Goal: Transaction & Acquisition: Purchase product/service

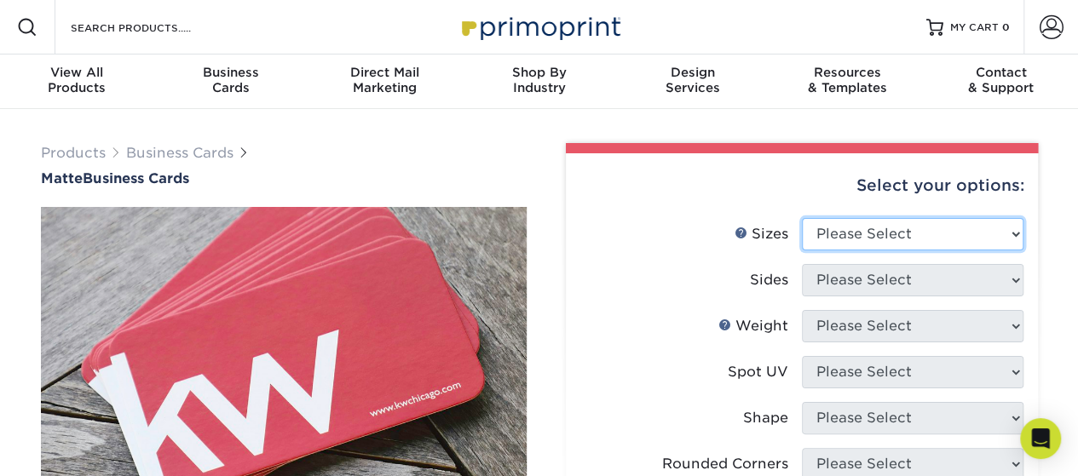
click at [869, 238] on select "Please Select 1.5" x 3.5" - Mini 1.75" x 3.5" - Mini 2" x 2" - Square 2" x 3" -…" at bounding box center [912, 234] width 221 height 32
select select "2.00x3.50"
click at [802, 218] on select "Please Select 1.5" x 3.5" - Mini 1.75" x 3.5" - Mini 2" x 2" - Square 2" x 3" -…" at bounding box center [912, 234] width 221 height 32
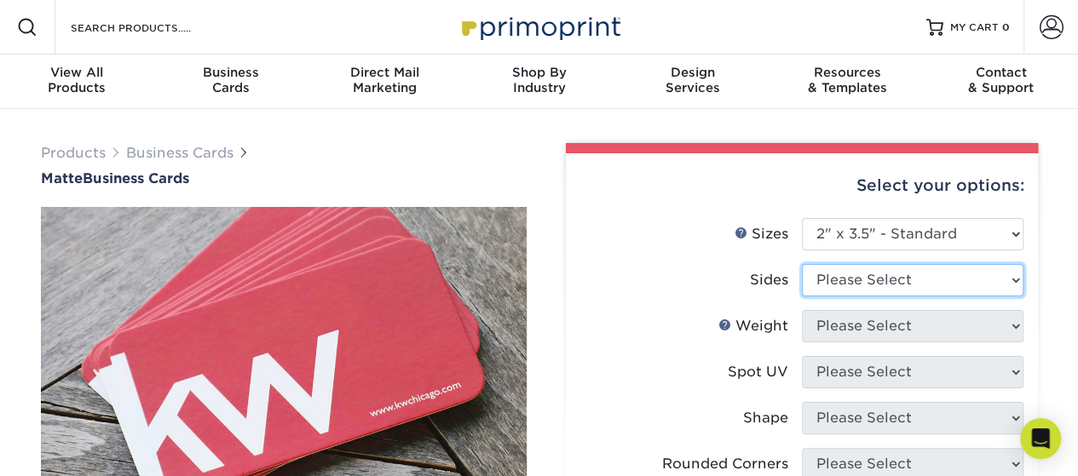
click at [821, 277] on select "Please Select Print Both Sides Print Front Only" at bounding box center [912, 280] width 221 height 32
select select "13abbda7-1d64-4f25-8bb2-c179b224825d"
click at [802, 264] on select "Please Select Print Both Sides Print Front Only" at bounding box center [912, 280] width 221 height 32
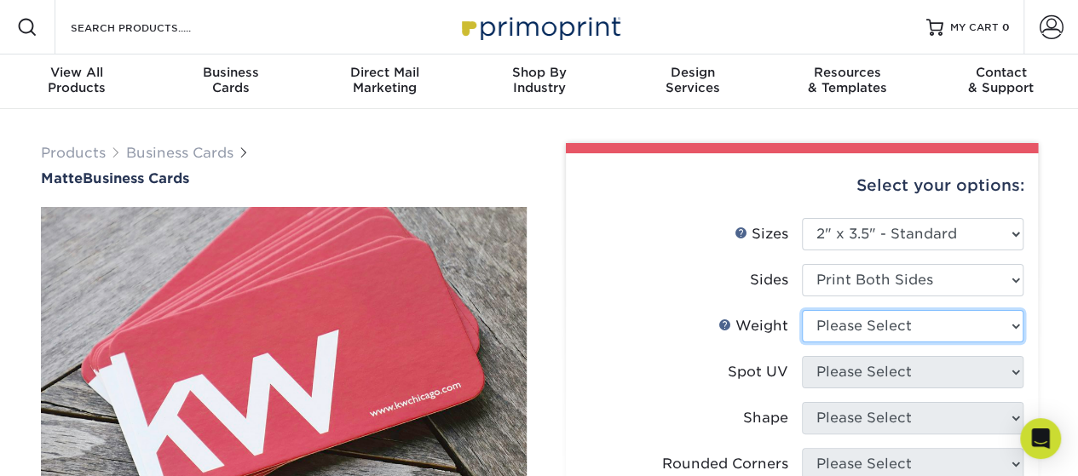
click at [927, 342] on select "Please Select 16PT 14PT" at bounding box center [912, 326] width 221 height 32
select select "16PT"
click at [802, 310] on select "Please Select 16PT 14PT" at bounding box center [912, 326] width 221 height 32
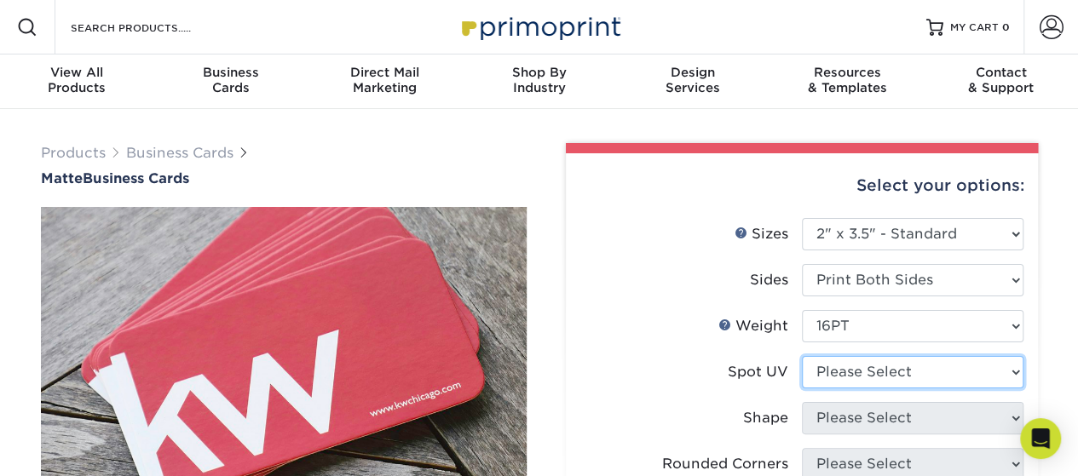
click at [857, 377] on select "Please Select No Spot UV Front and Back (Both Sides) Front Only Back Only" at bounding box center [912, 372] width 221 height 32
select select "3"
click at [802, 356] on select "Please Select No Spot UV Front and Back (Both Sides) Front Only Back Only" at bounding box center [912, 372] width 221 height 32
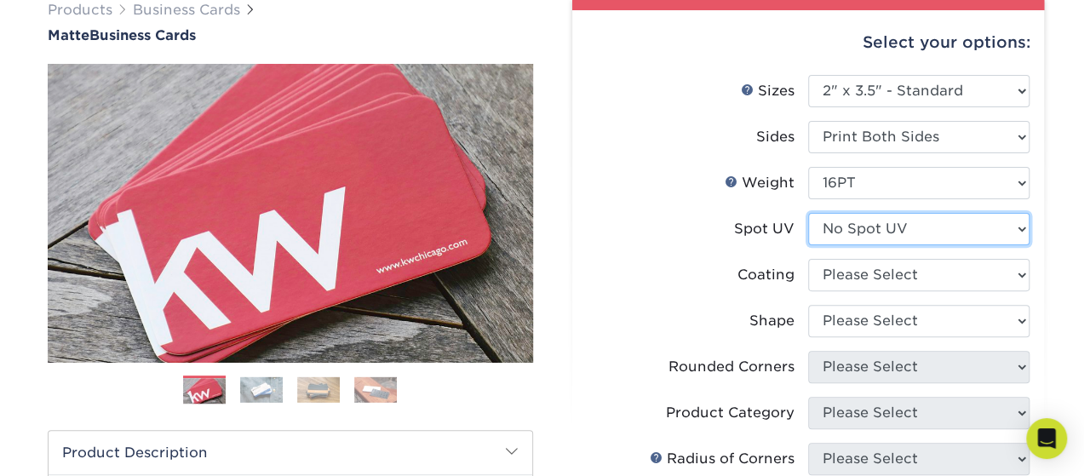
scroll to position [170, 0]
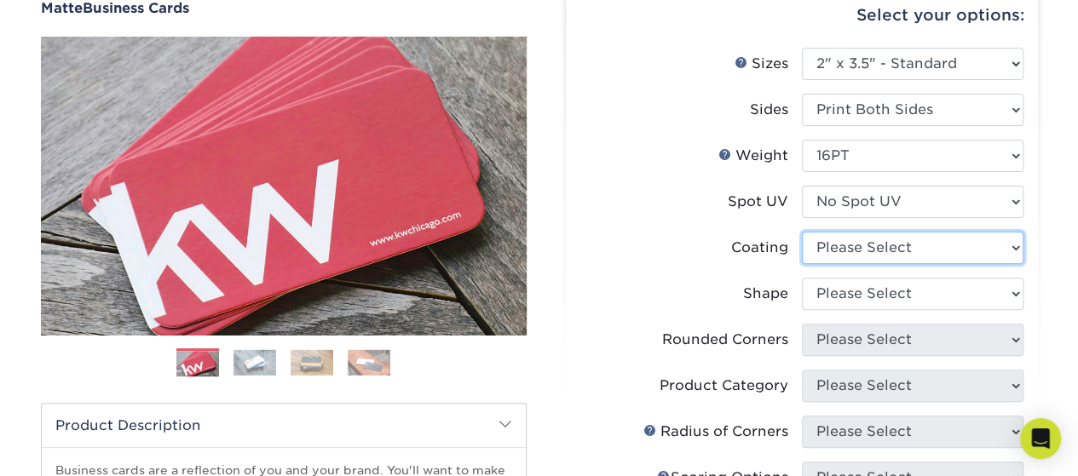
click at [895, 250] on select at bounding box center [912, 248] width 221 height 32
select select "121bb7b5-3b4d-429f-bd8d-bbf80e953313"
click at [802, 232] on select at bounding box center [912, 248] width 221 height 32
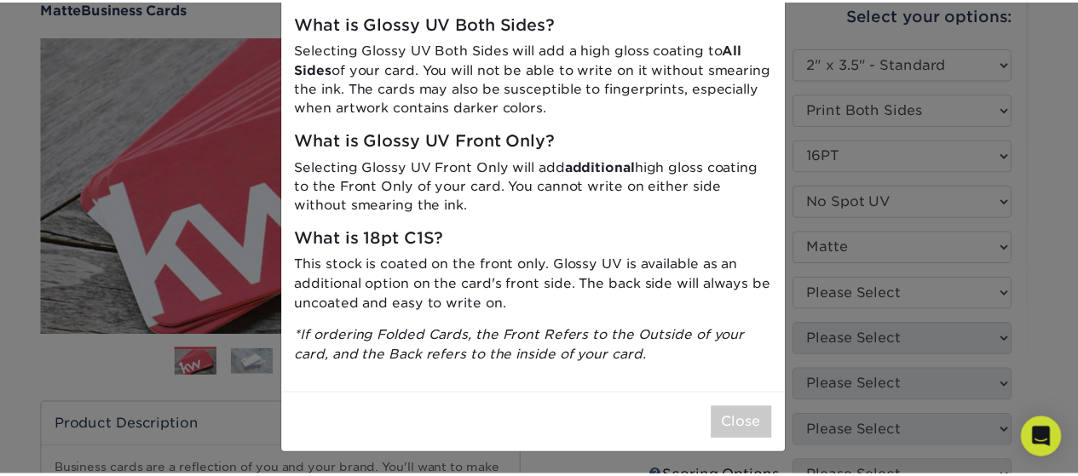
scroll to position [0, 0]
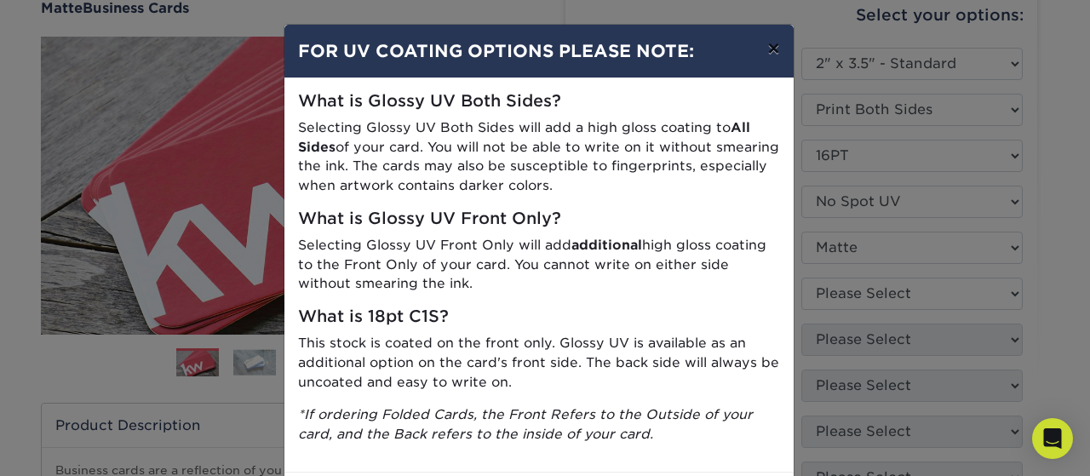
click at [768, 52] on button "×" at bounding box center [773, 49] width 39 height 48
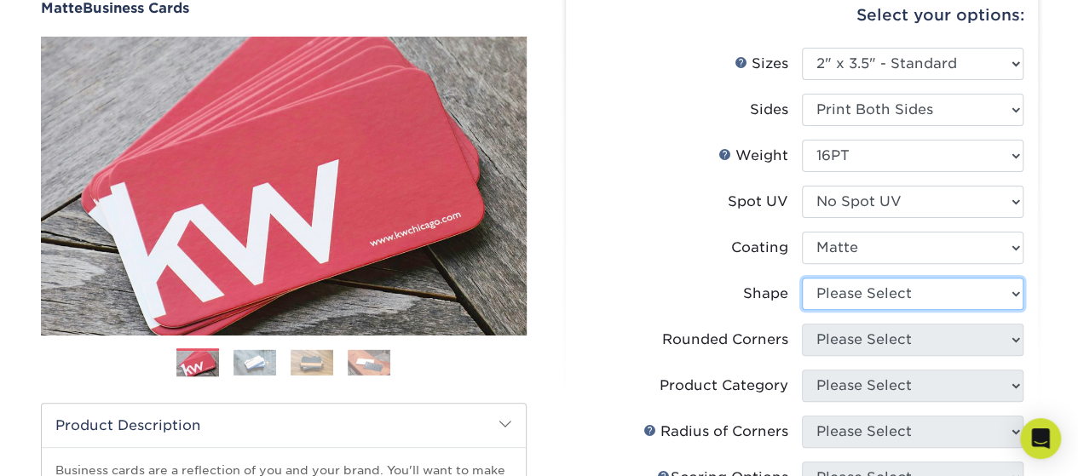
click at [889, 290] on select "Please Select Standard Oval" at bounding box center [912, 294] width 221 height 32
select select "standard"
click at [802, 278] on select "Please Select Standard Oval" at bounding box center [912, 294] width 221 height 32
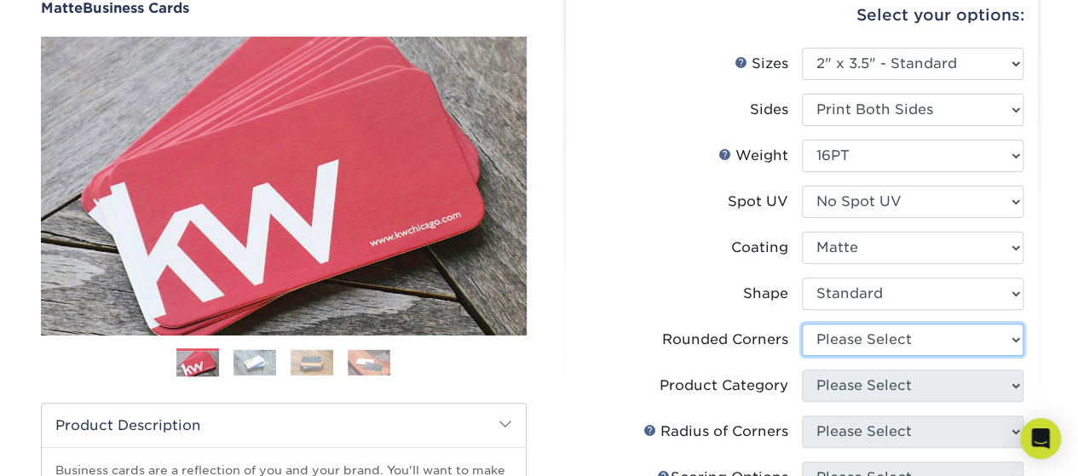
click at [877, 340] on select "Please Select Yes - Round 2 Corners Yes - Round 4 Corners No" at bounding box center [912, 340] width 221 height 32
select select "0"
click at [802, 324] on select "Please Select Yes - Round 2 Corners Yes - Round 4 Corners No" at bounding box center [912, 340] width 221 height 32
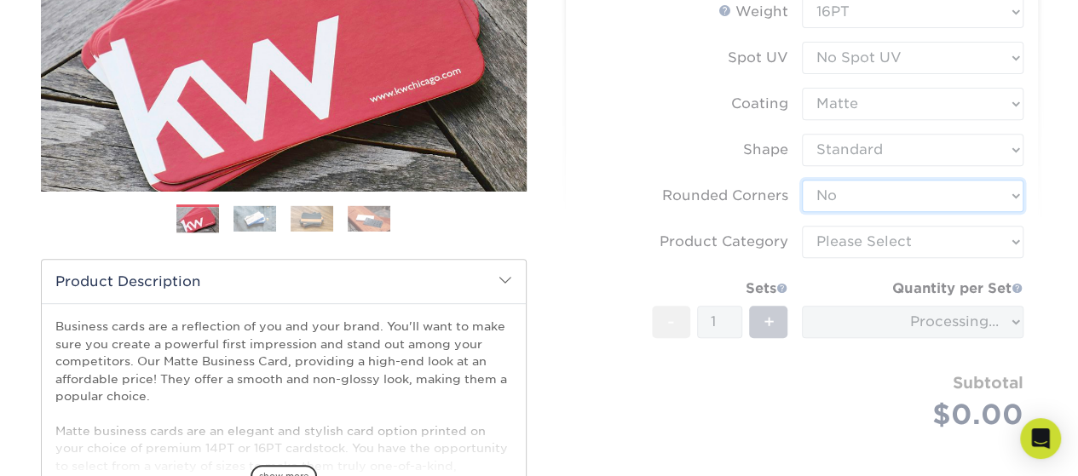
scroll to position [341, 0]
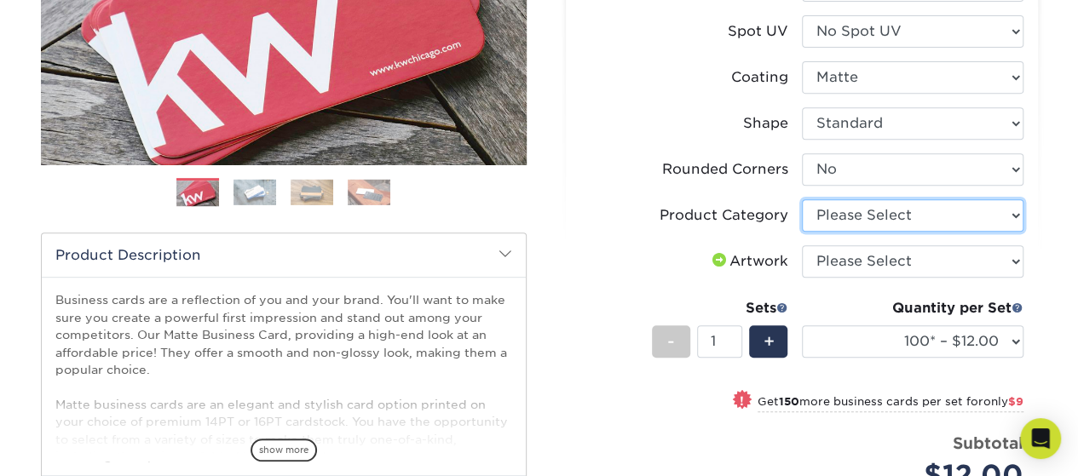
click at [882, 210] on select "Please Select Business Cards" at bounding box center [912, 215] width 221 height 32
select select "3b5148f1-0588-4f88-a218-97bcfdce65c1"
click at [802, 199] on select "Please Select Business Cards" at bounding box center [912, 215] width 221 height 32
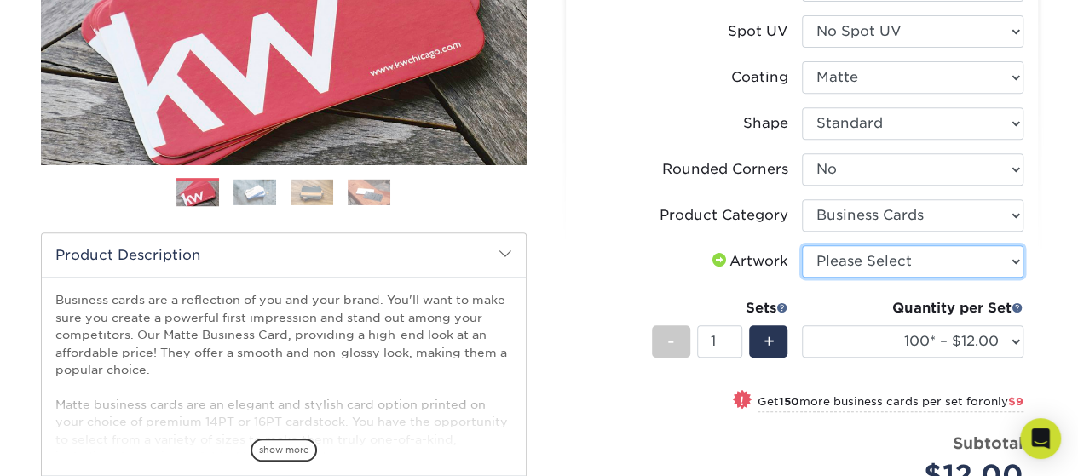
click at [886, 265] on select "Please Select I will upload files I need a design - $100" at bounding box center [912, 261] width 221 height 32
select select "upload"
click at [802, 245] on select "Please Select I will upload files I need a design - $100" at bounding box center [912, 261] width 221 height 32
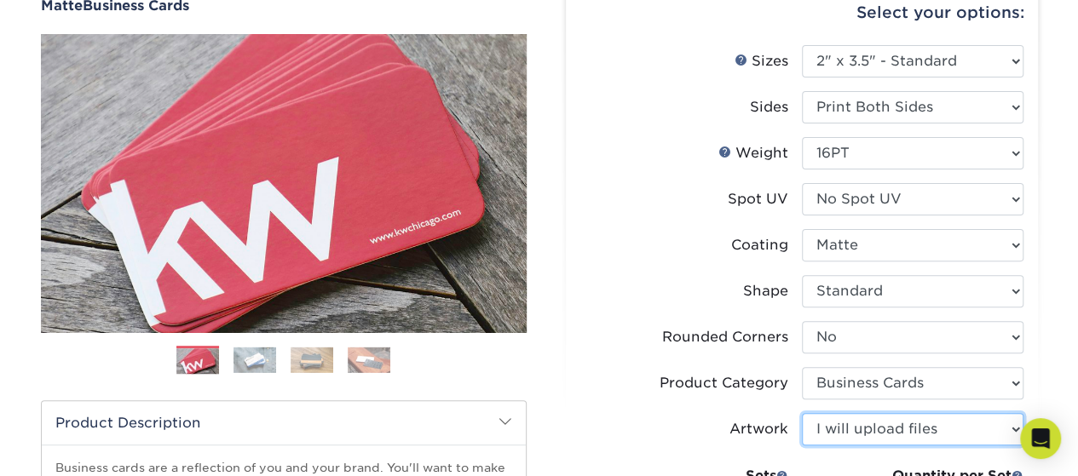
scroll to position [170, 0]
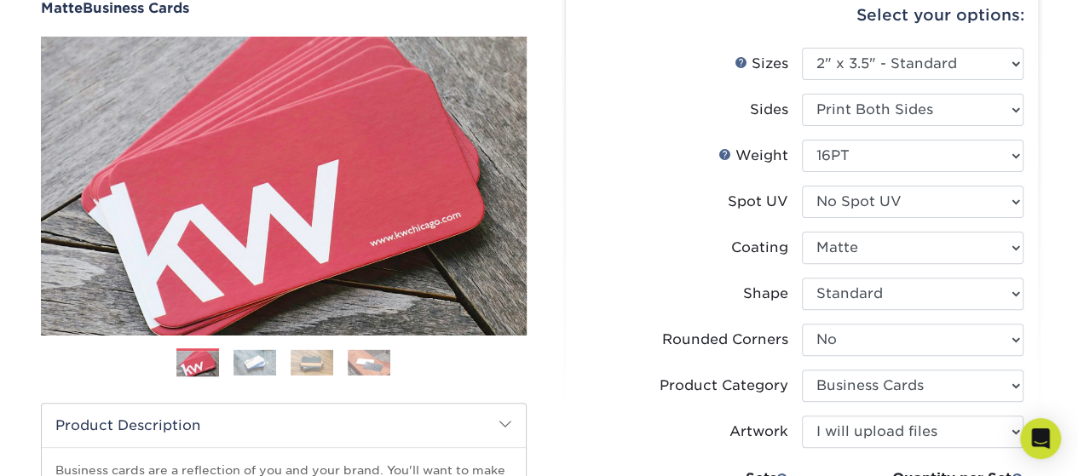
click at [635, 213] on label "Spot UV" at bounding box center [690, 202] width 221 height 32
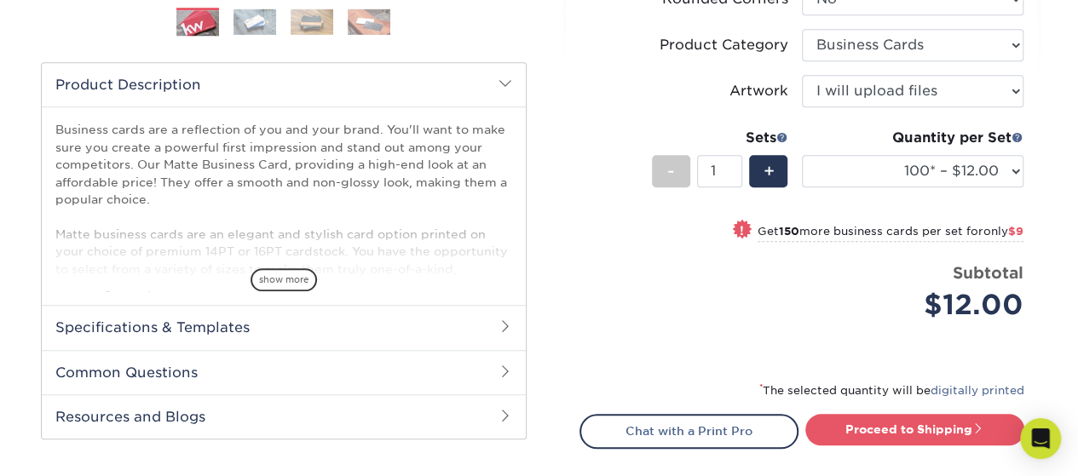
scroll to position [596, 0]
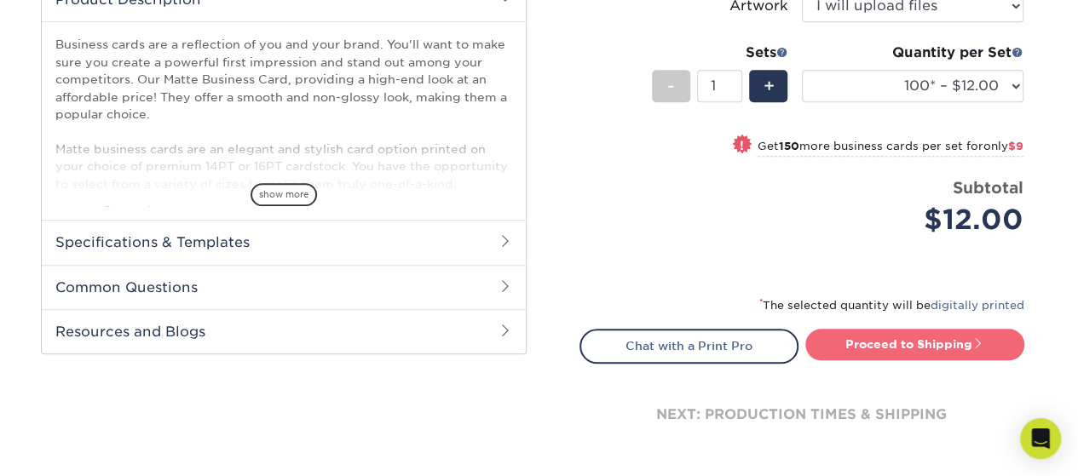
click at [910, 349] on link "Proceed to Shipping" at bounding box center [914, 344] width 219 height 31
type input "Set 1"
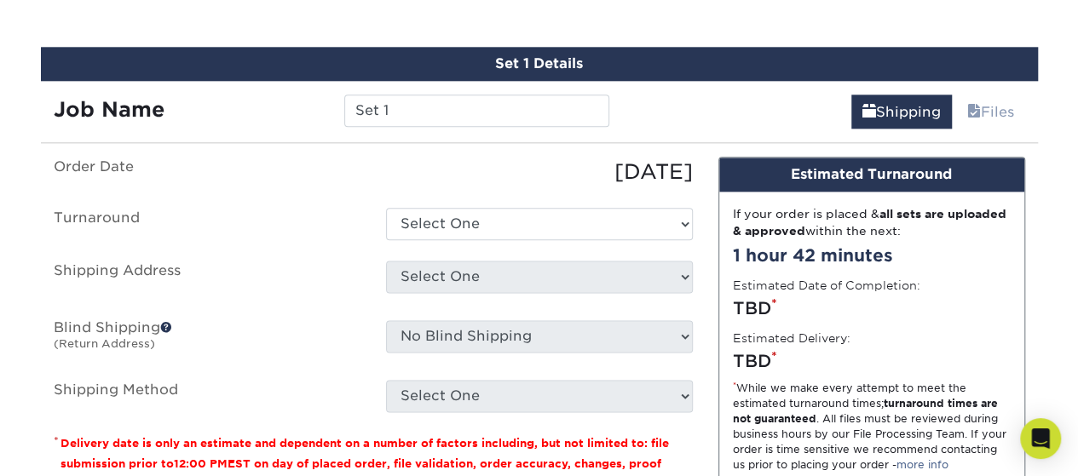
scroll to position [971, 0]
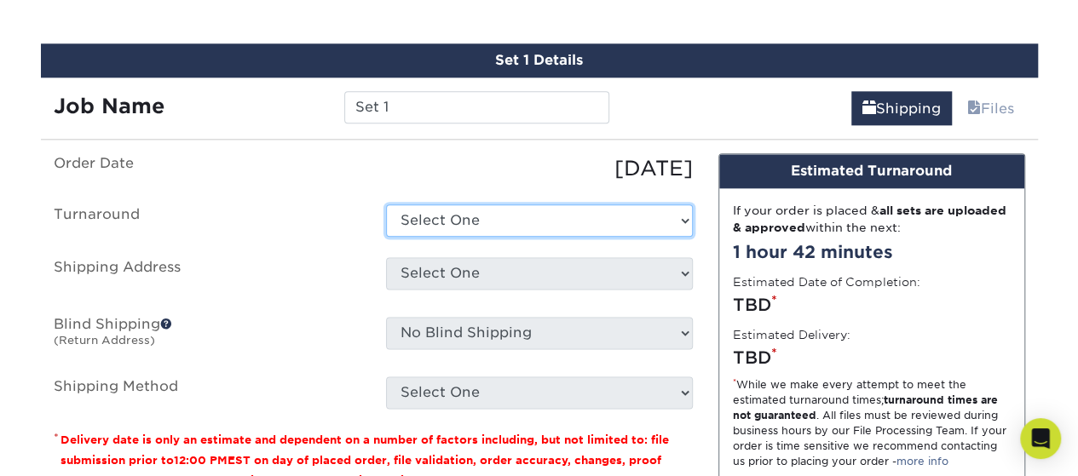
click at [548, 229] on select "Select One 2-4 Business Days 2 Day Next Business Day" at bounding box center [539, 220] width 307 height 32
select select "47dbf4b1-3bfd-4687-b793-fcd3ee179f06"
click at [386, 204] on select "Select One 2-4 Business Days 2 Day Next Business Day" at bounding box center [539, 220] width 307 height 32
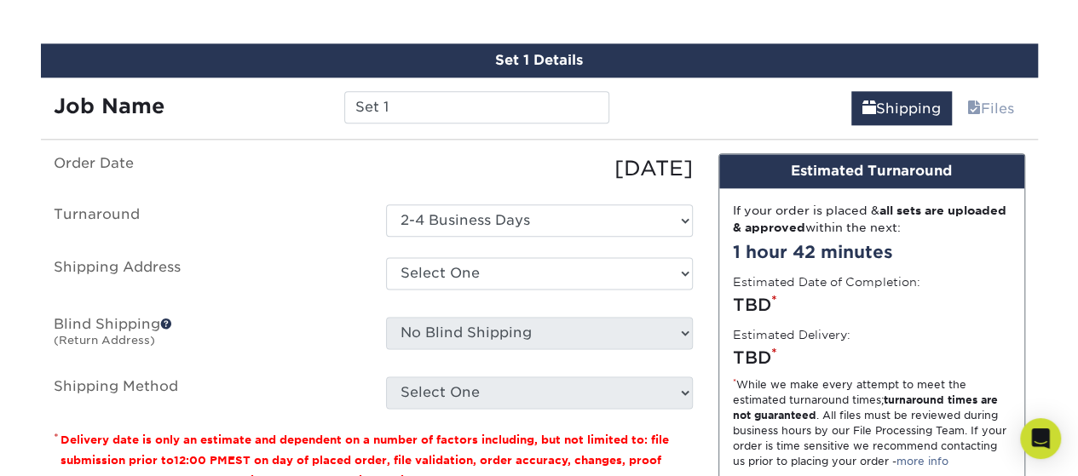
click at [293, 217] on label "Turnaround" at bounding box center [207, 220] width 332 height 32
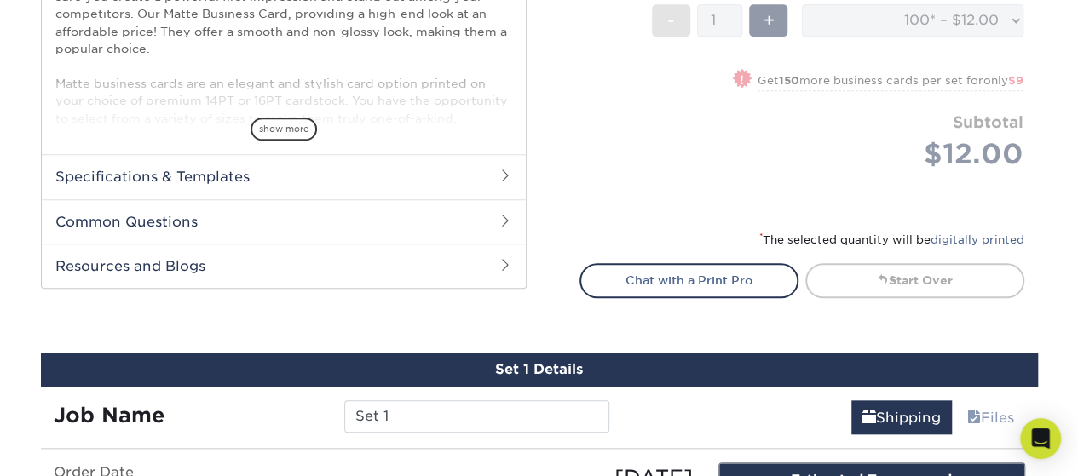
scroll to position [744, 0]
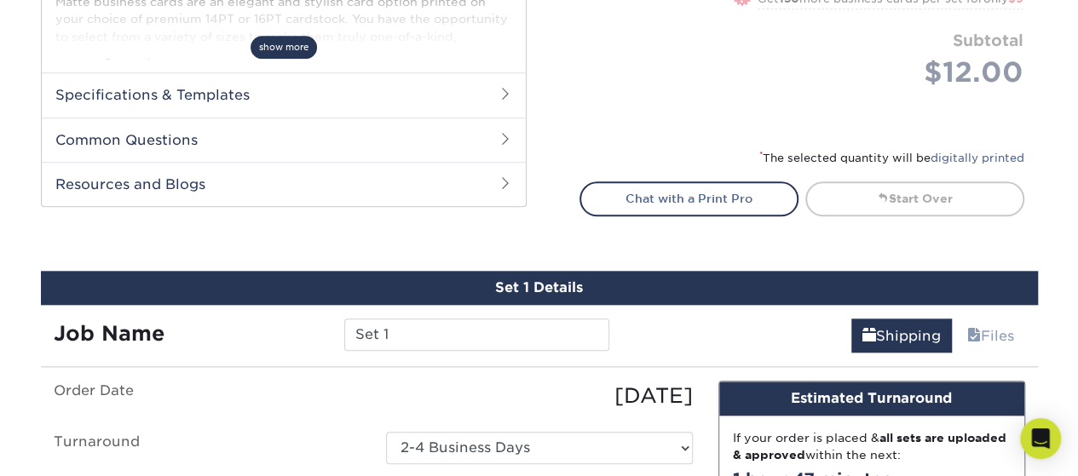
click at [295, 47] on span "show more" at bounding box center [283, 47] width 66 height 23
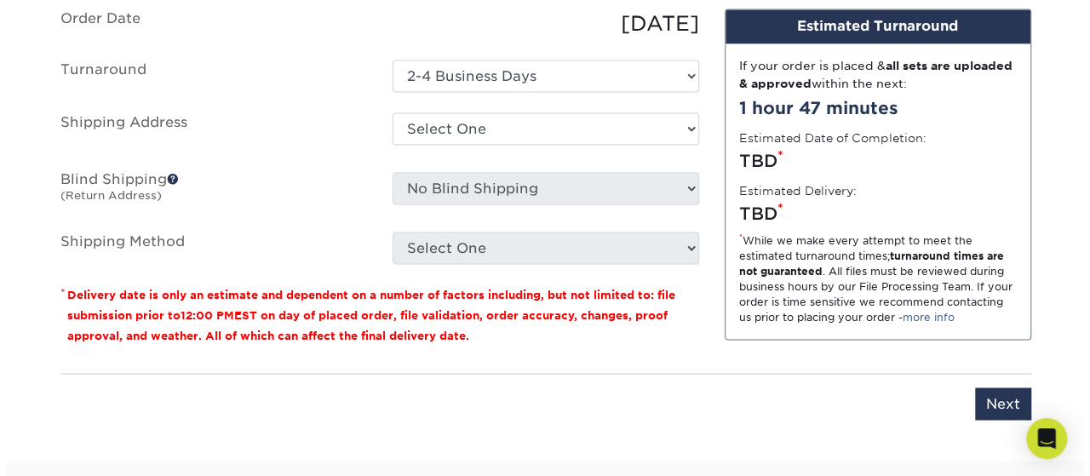
scroll to position [1170, 0]
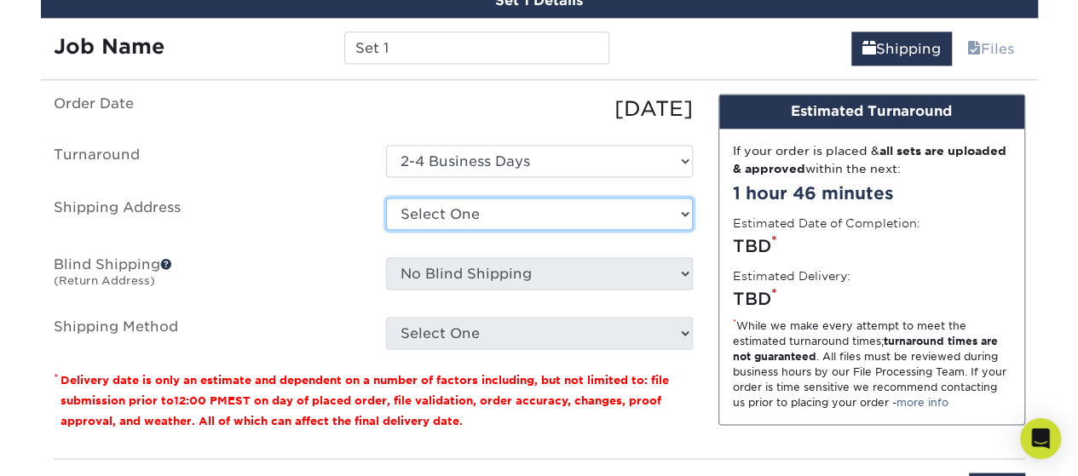
click at [431, 210] on select "Select One + Add New Address - Login" at bounding box center [539, 214] width 307 height 32
select select "newaddress"
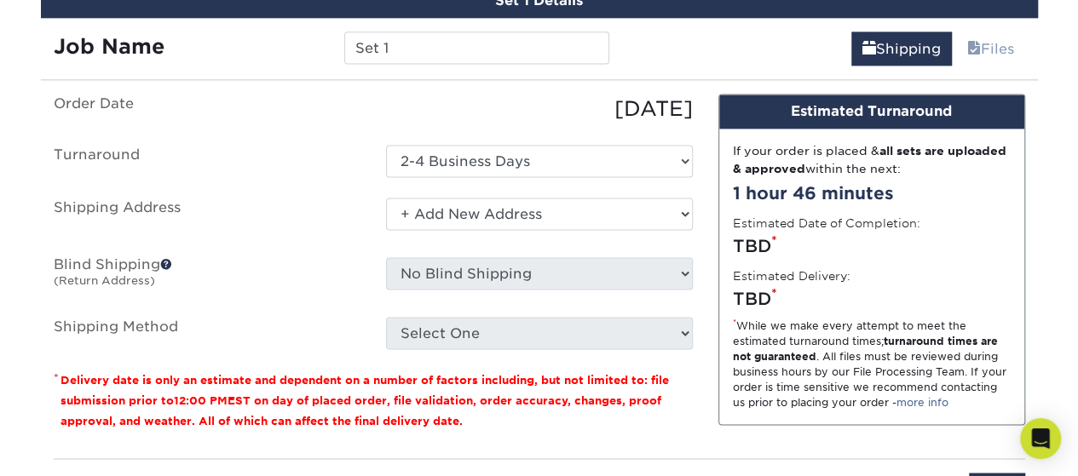
click at [386, 198] on select "Select One + Add New Address - Login" at bounding box center [539, 214] width 307 height 32
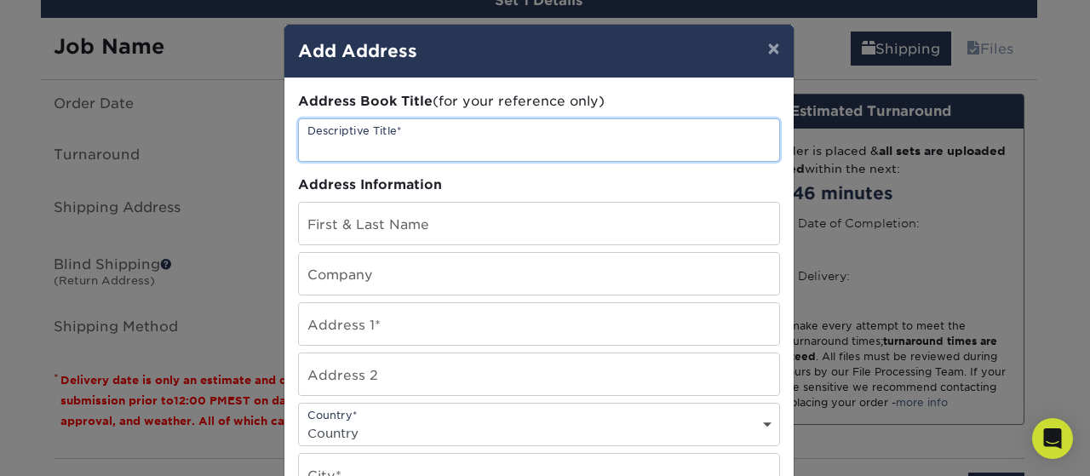
click at [366, 136] on input "text" at bounding box center [539, 140] width 480 height 42
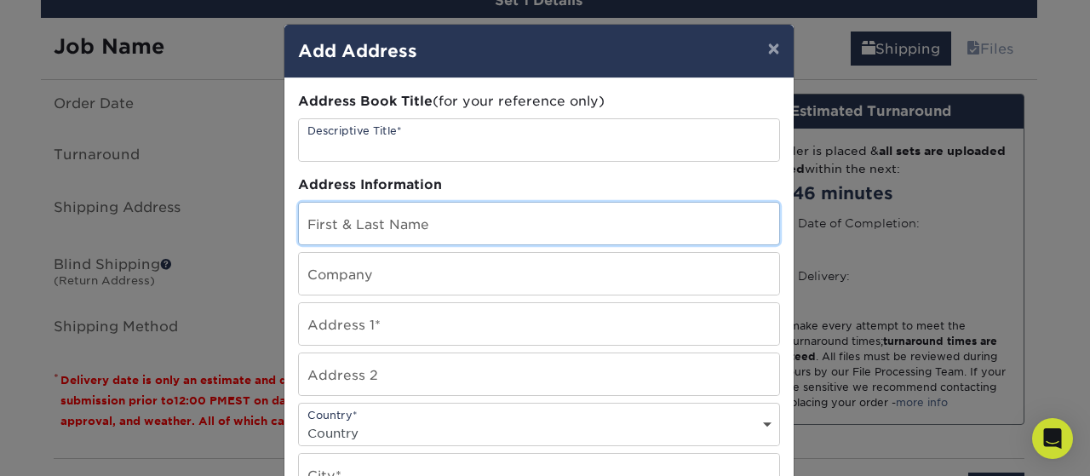
click at [371, 233] on input "text" at bounding box center [539, 224] width 480 height 42
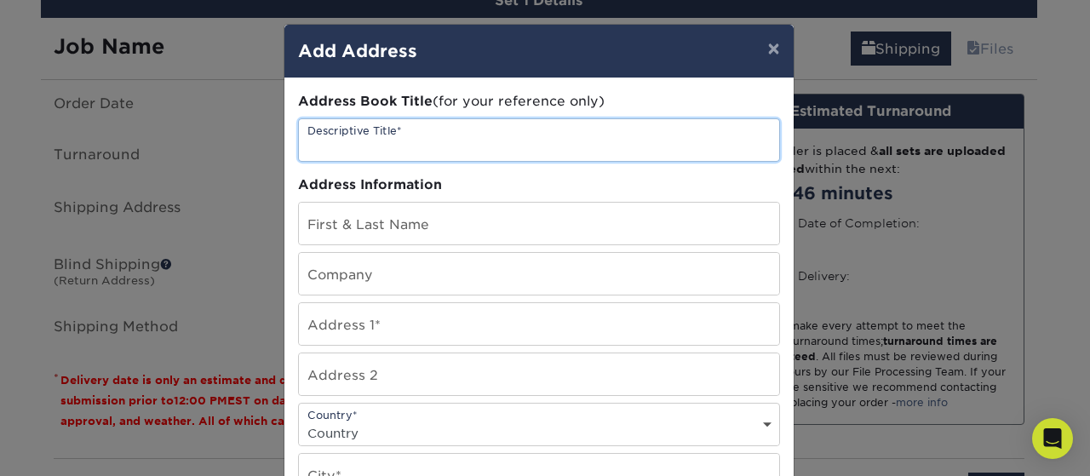
click at [439, 145] on input "text" at bounding box center [539, 140] width 480 height 42
type input "Business Cards"
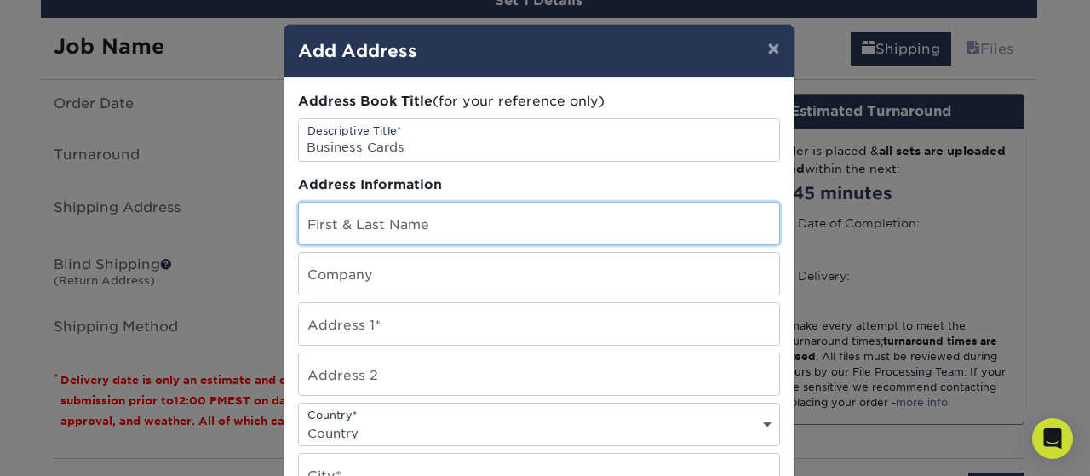
click at [430, 221] on input "text" at bounding box center [539, 224] width 480 height 42
type input "[PERSON_NAME]"
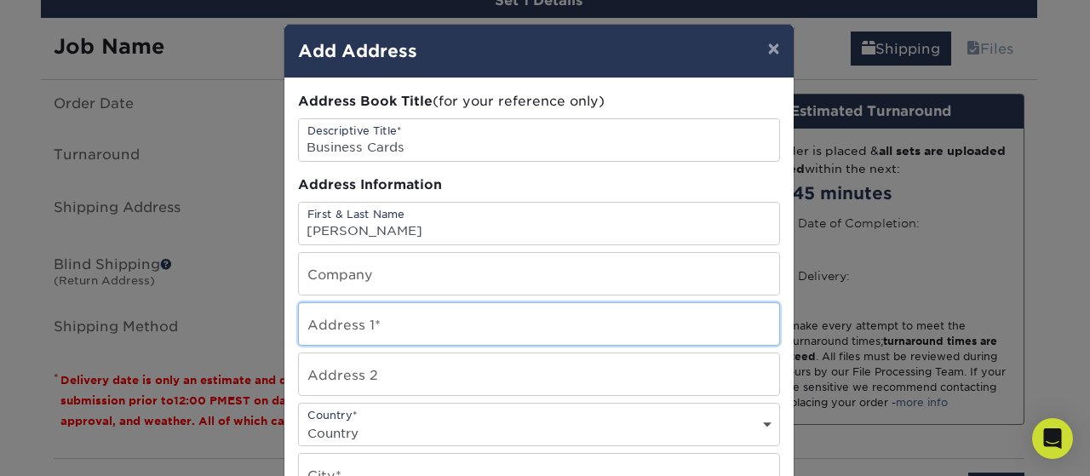
click at [381, 323] on input "text" at bounding box center [539, 324] width 480 height 42
paste input "[STREET_ADDRESS][PERSON_NAME]"
drag, startPoint x: 576, startPoint y: 330, endPoint x: 438, endPoint y: 335, distance: 138.1
click at [438, 335] on input "[STREET_ADDRESS][PERSON_NAME]" at bounding box center [539, 324] width 480 height 42
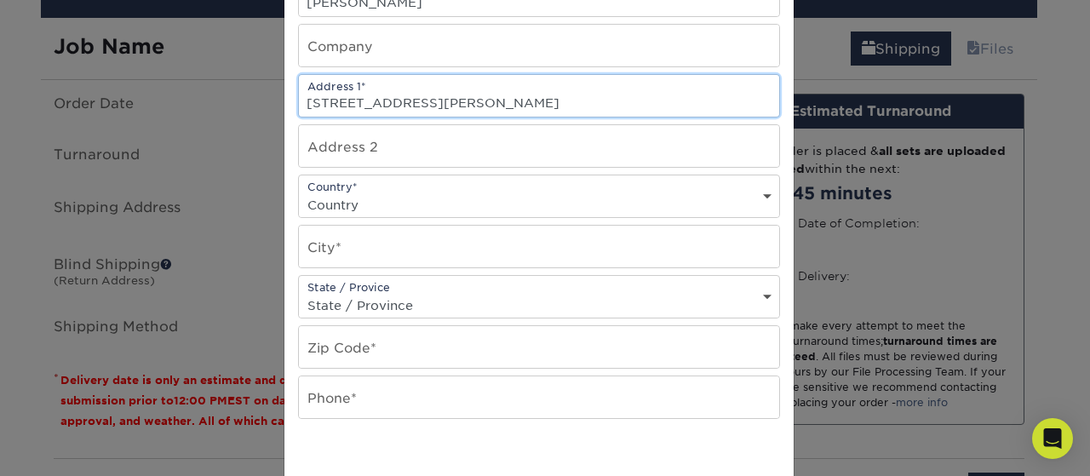
scroll to position [256, 0]
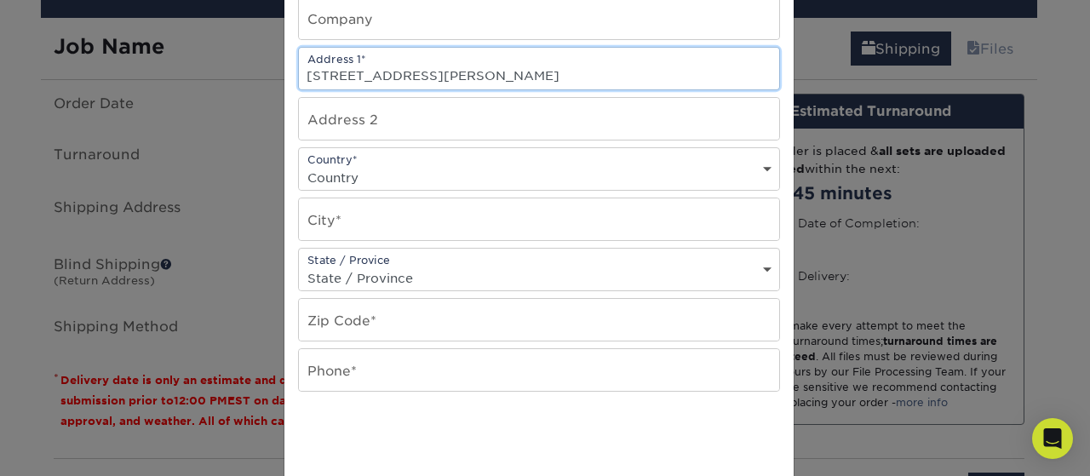
type input "[STREET_ADDRESS][PERSON_NAME]"
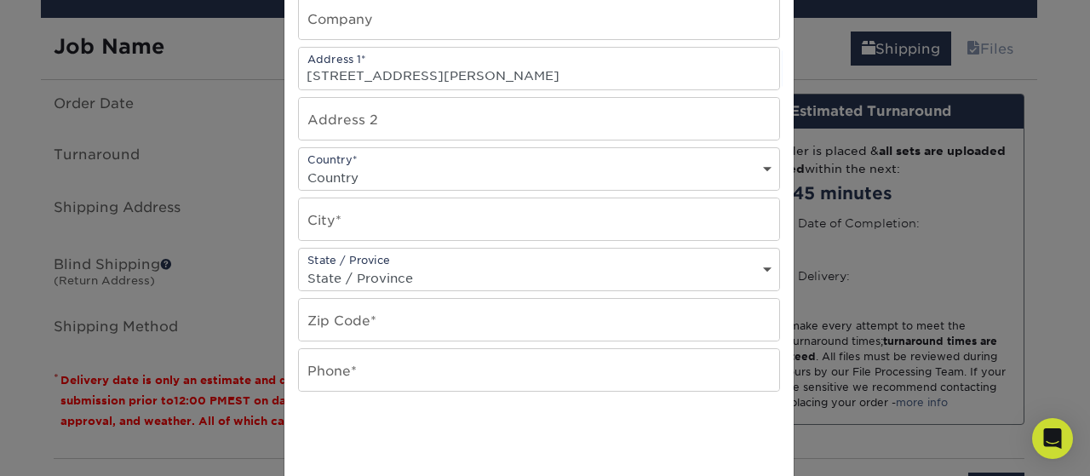
click at [476, 170] on select "Country [GEOGRAPHIC_DATA] [GEOGRAPHIC_DATA] ----------------------------- [GEOG…" at bounding box center [539, 177] width 480 height 25
select select "US"
click at [299, 165] on select "Country [GEOGRAPHIC_DATA] [GEOGRAPHIC_DATA] ----------------------------- [GEOG…" at bounding box center [539, 177] width 480 height 25
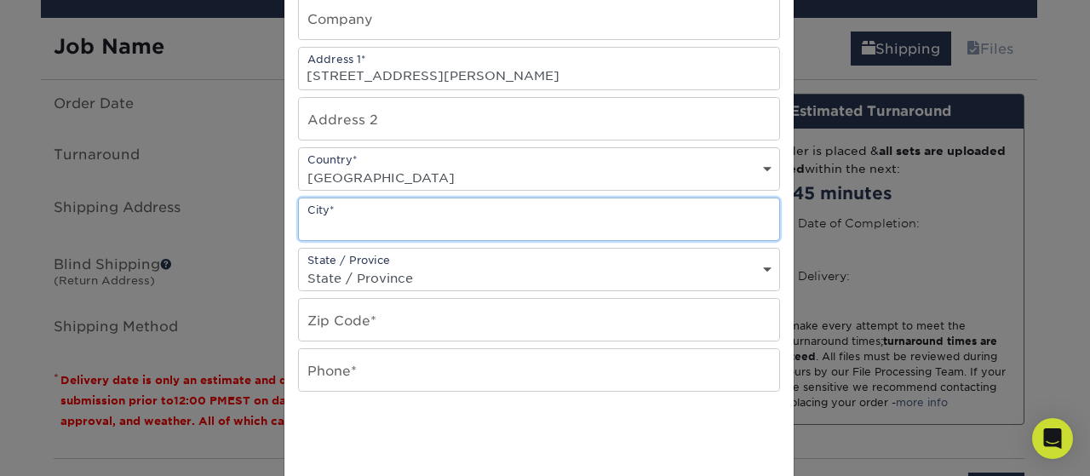
click at [450, 217] on input "text" at bounding box center [539, 219] width 480 height 42
type input "a"
type input "[GEOGRAPHIC_DATA]"
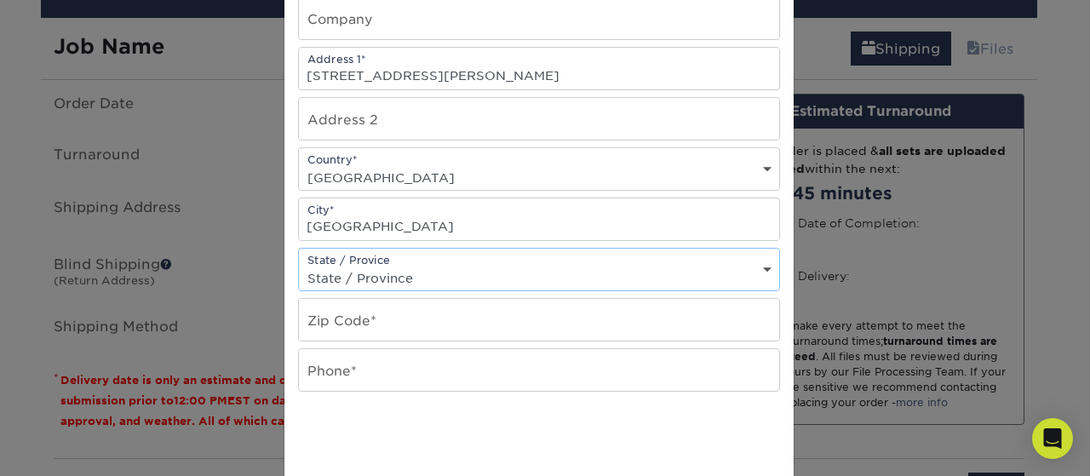
click at [406, 268] on select "State / Province [US_STATE] [US_STATE] [US_STATE] [US_STATE] [US_STATE] [US_STA…" at bounding box center [539, 278] width 480 height 25
select select "VA"
click at [299, 266] on select "State / Province [US_STATE] [US_STATE] [US_STATE] [US_STATE] [US_STATE] [US_STA…" at bounding box center [539, 278] width 480 height 25
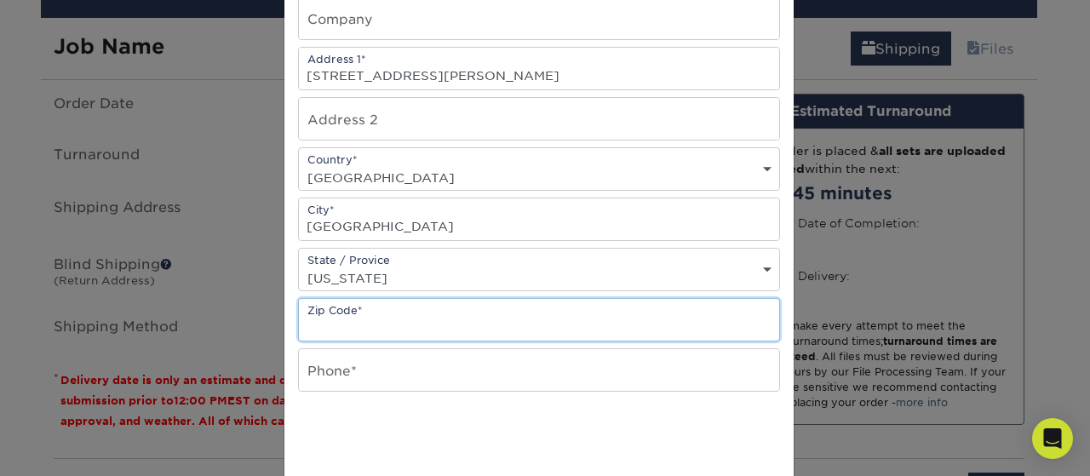
click at [404, 308] on input "text" at bounding box center [539, 320] width 480 height 42
type input "22203"
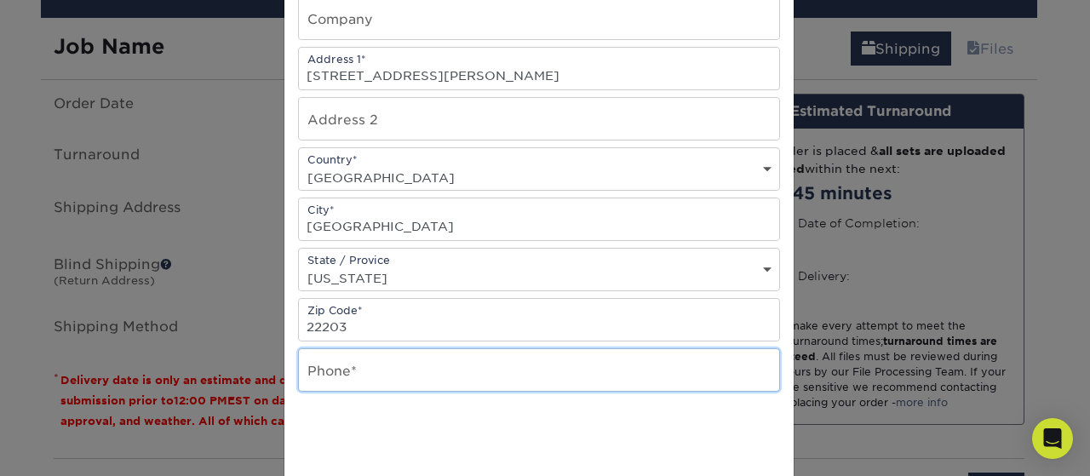
click at [353, 378] on input "text" at bounding box center [539, 370] width 480 height 42
paste input "[PHONE_NUMBER]"
type input "[PHONE_NUMBER]"
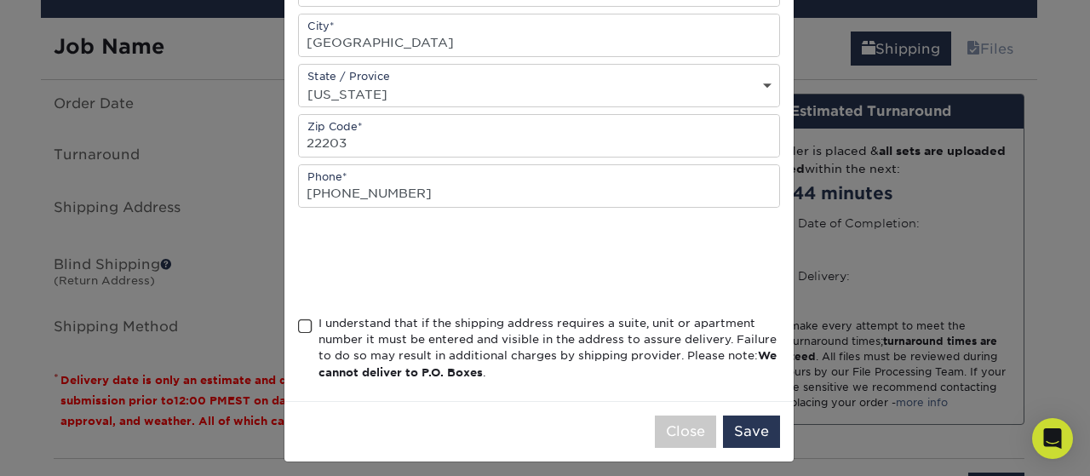
scroll to position [442, 0]
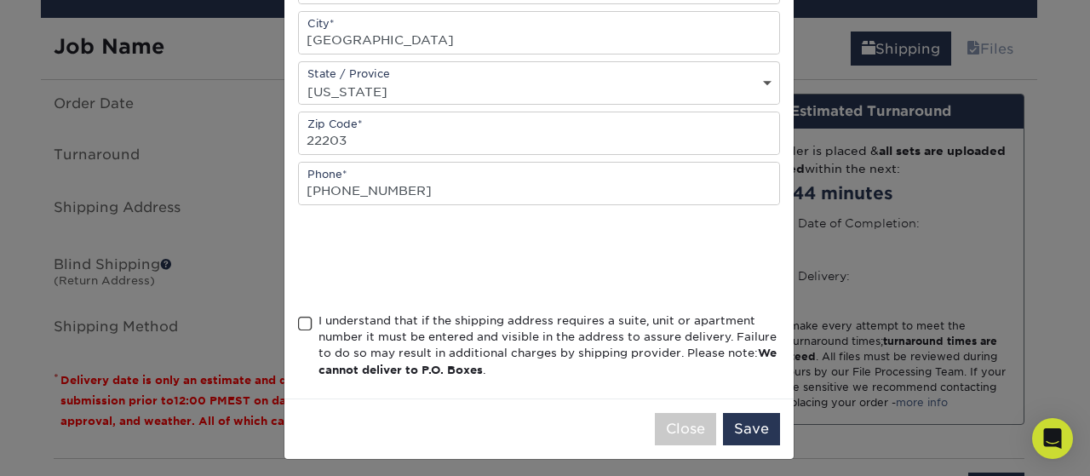
click at [298, 316] on span at bounding box center [305, 324] width 14 height 16
click at [0, 0] on input "I understand that if the shipping address requires a suite, unit or apartment n…" at bounding box center [0, 0] width 0 height 0
click at [763, 423] on button "Save" at bounding box center [751, 429] width 57 height 32
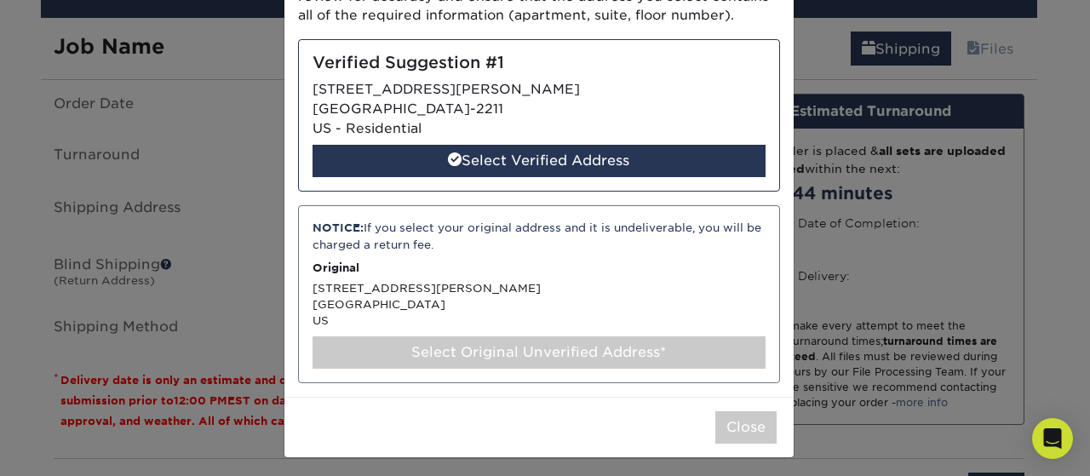
scroll to position [152, 0]
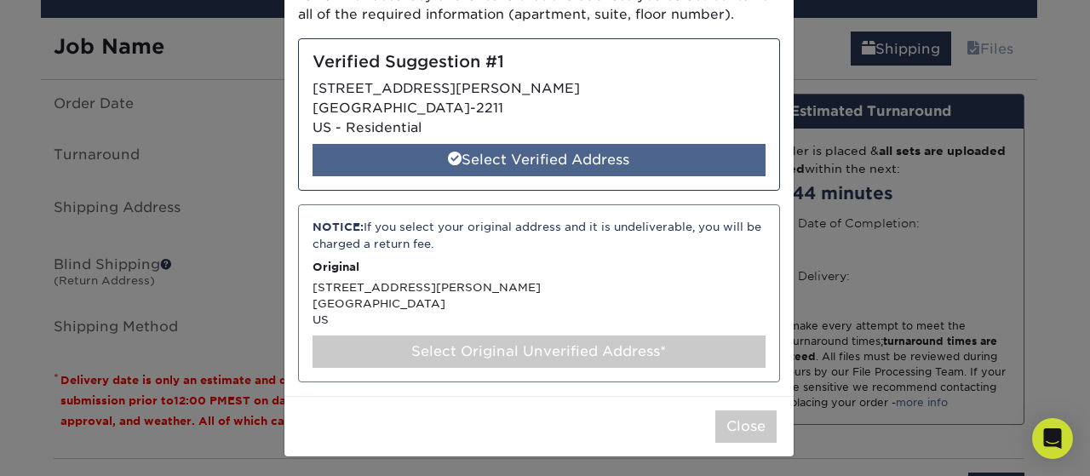
click at [602, 156] on div "Select Verified Address" at bounding box center [539, 160] width 453 height 32
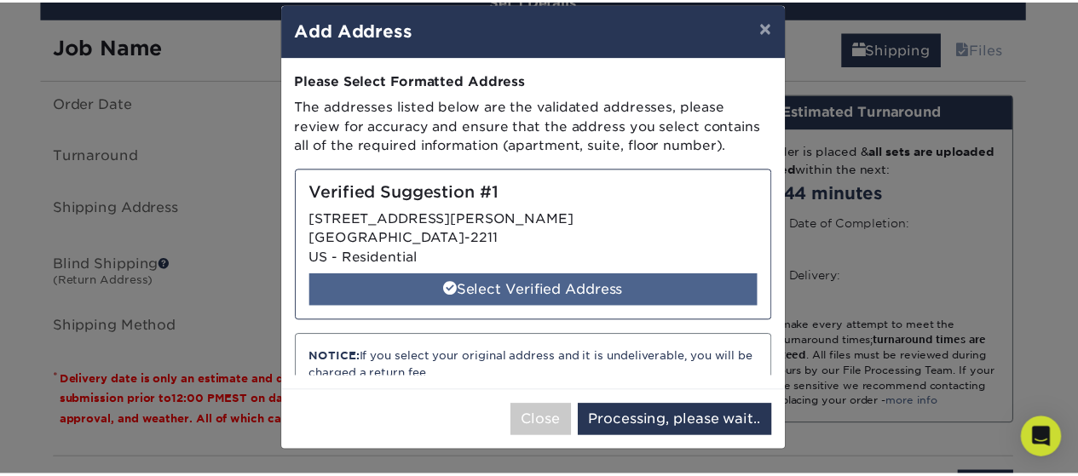
scroll to position [0, 0]
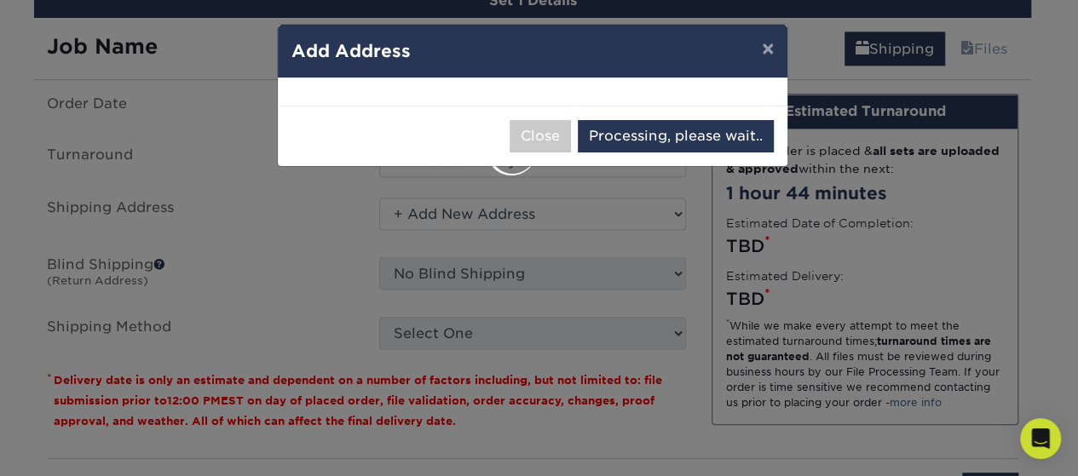
select select "285218"
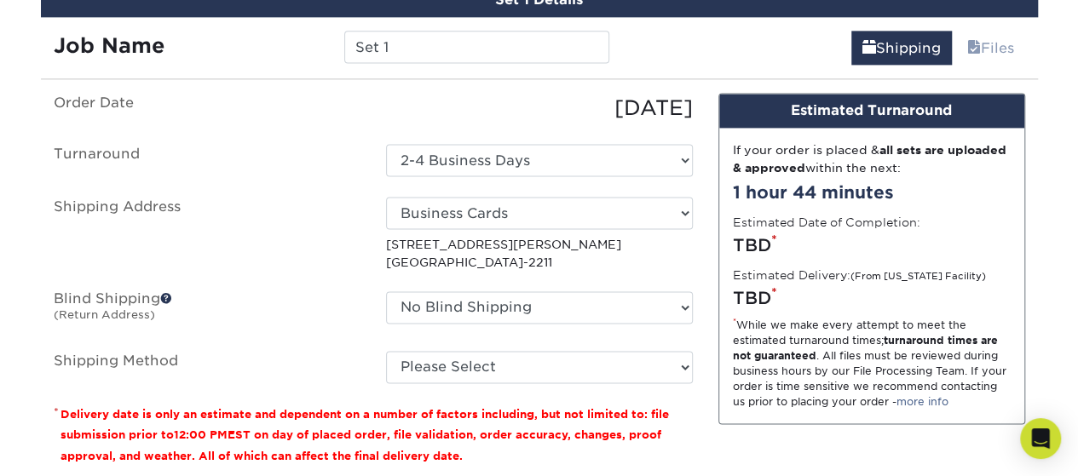
scroll to position [1170, 0]
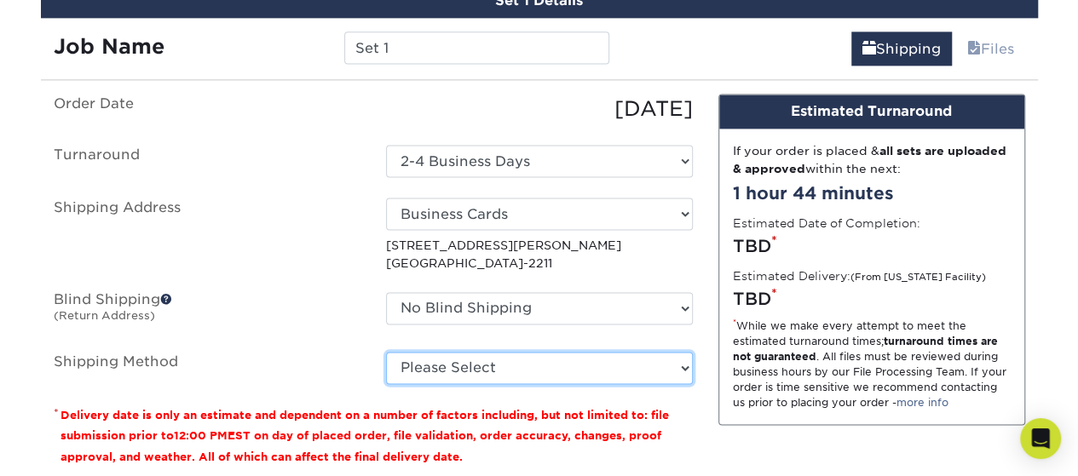
click at [547, 371] on select "Please Select Ground Shipping (+$7.84) 3 Day Shipping Service (+$20.04) 2 Day A…" at bounding box center [539, 368] width 307 height 32
select select "03"
click at [386, 352] on select "Please Select Ground Shipping (+$7.84) 3 Day Shipping Service (+$20.04) 2 Day A…" at bounding box center [539, 368] width 307 height 32
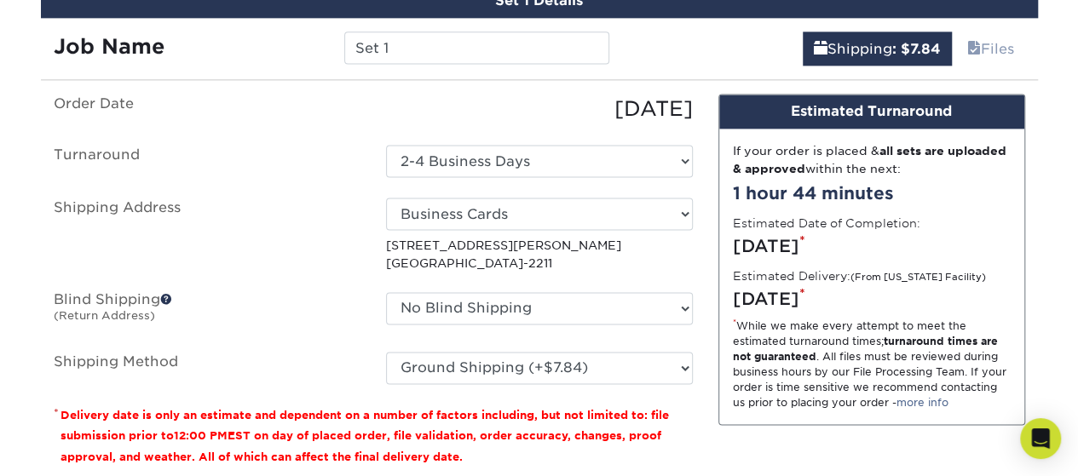
click at [267, 340] on ul "Order Date [DATE] [GEOGRAPHIC_DATA] Select One 2-4 Business Days 2 Day Next Bus…" at bounding box center [373, 239] width 639 height 290
click at [495, 303] on select "No Blind Shipping + Add New Address" at bounding box center [539, 308] width 307 height 32
click at [322, 309] on label "Blind Shipping (Return Address)" at bounding box center [207, 311] width 332 height 39
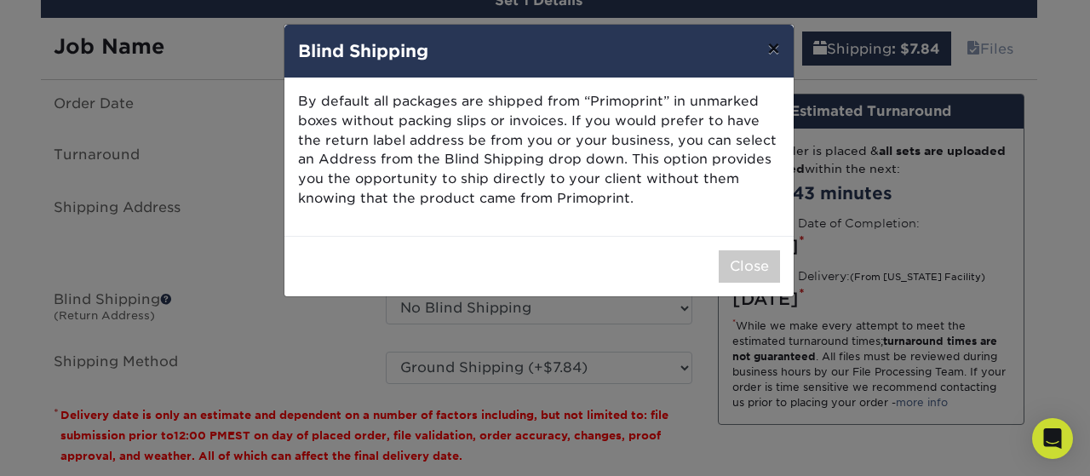
click at [779, 52] on button "×" at bounding box center [773, 49] width 39 height 48
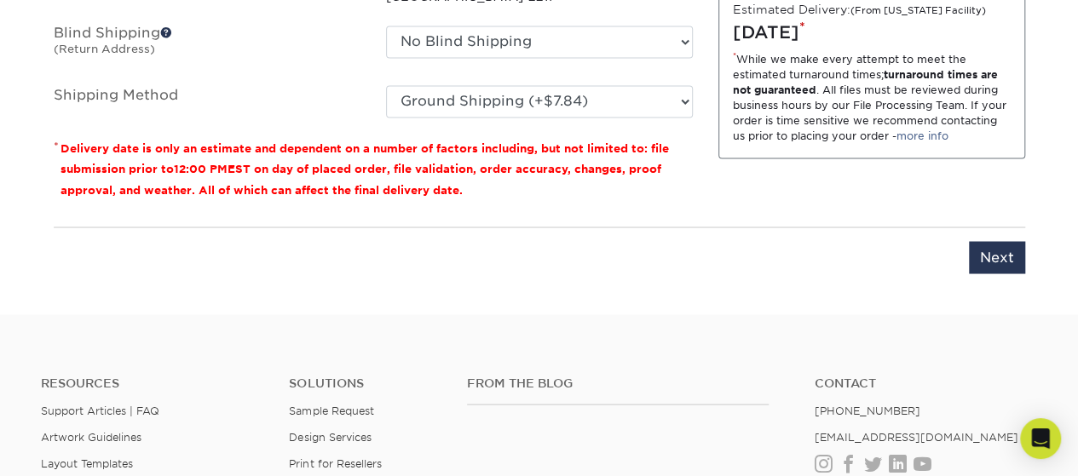
scroll to position [1425, 0]
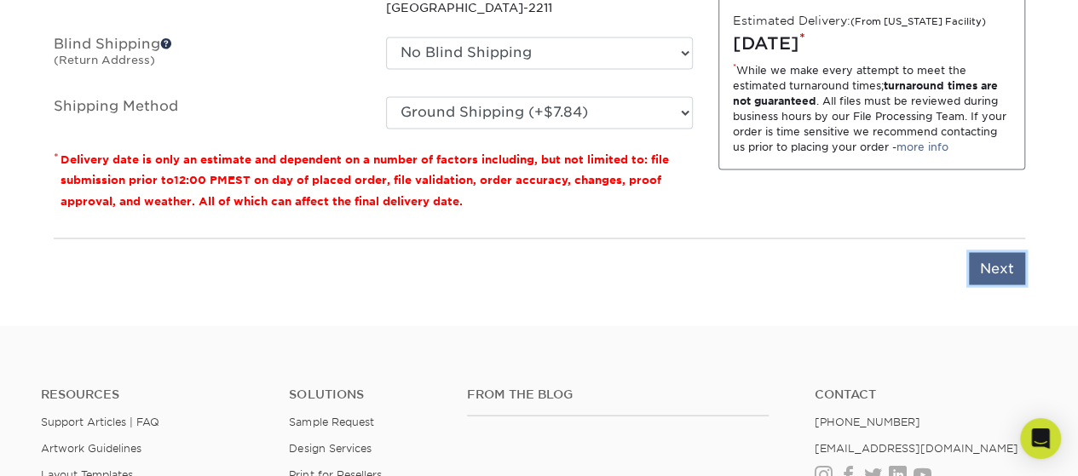
click at [1004, 255] on input "Next" at bounding box center [997, 268] width 56 height 32
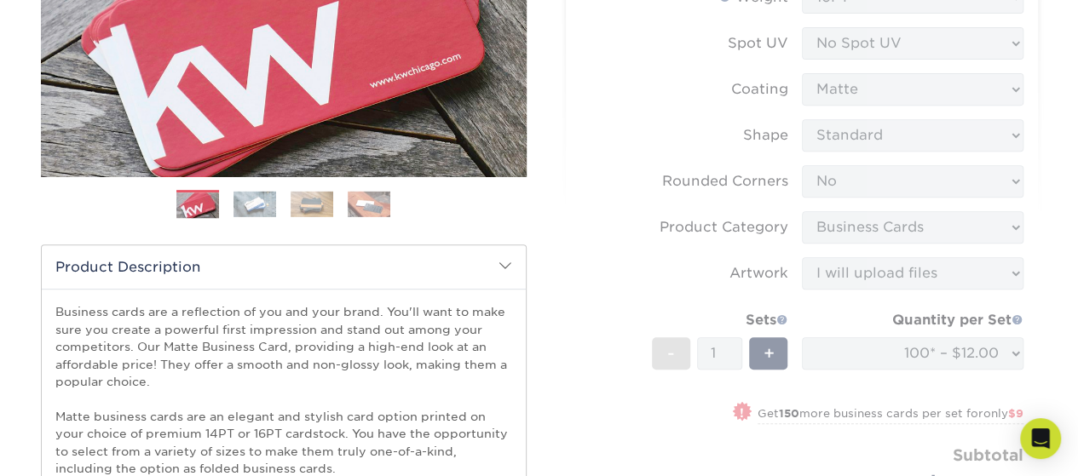
scroll to position [0, 0]
